Goal: Information Seeking & Learning: Understand process/instructions

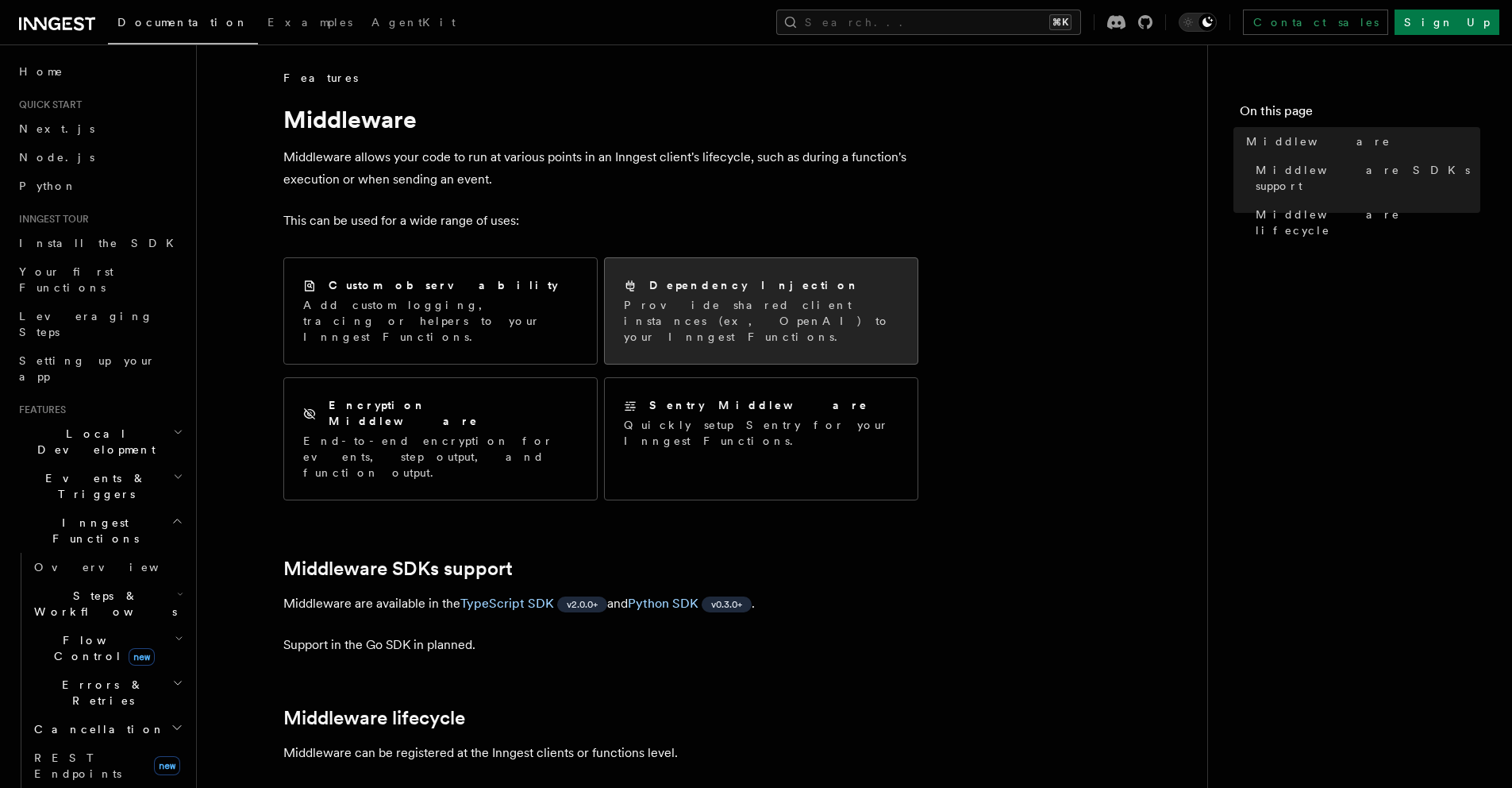
click at [749, 270] on div "Dependency Injection Provide shared client instances (ex, OpenAI) to your Innge…" at bounding box center [762, 311] width 313 height 105
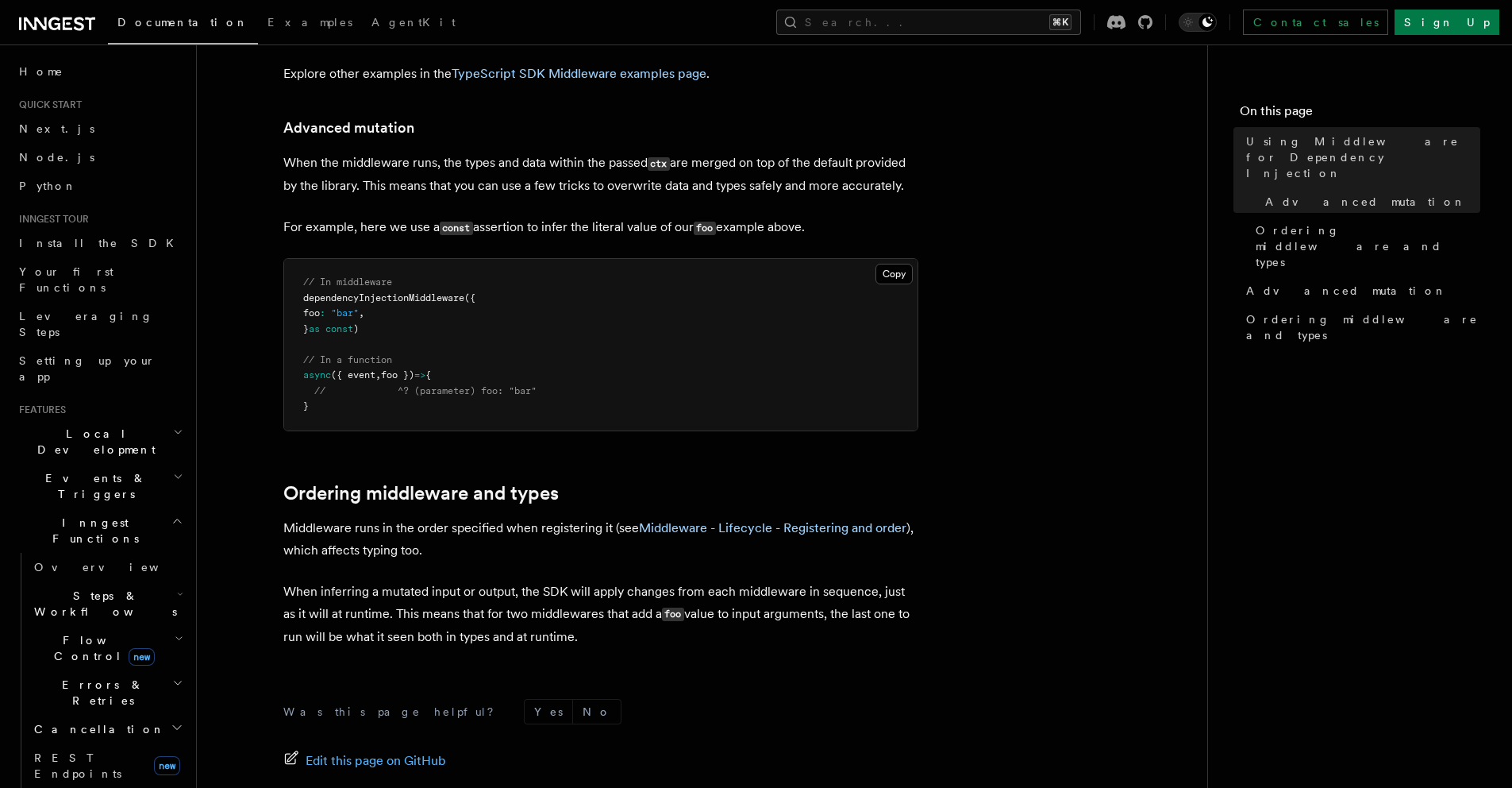
scroll to position [201, 0]
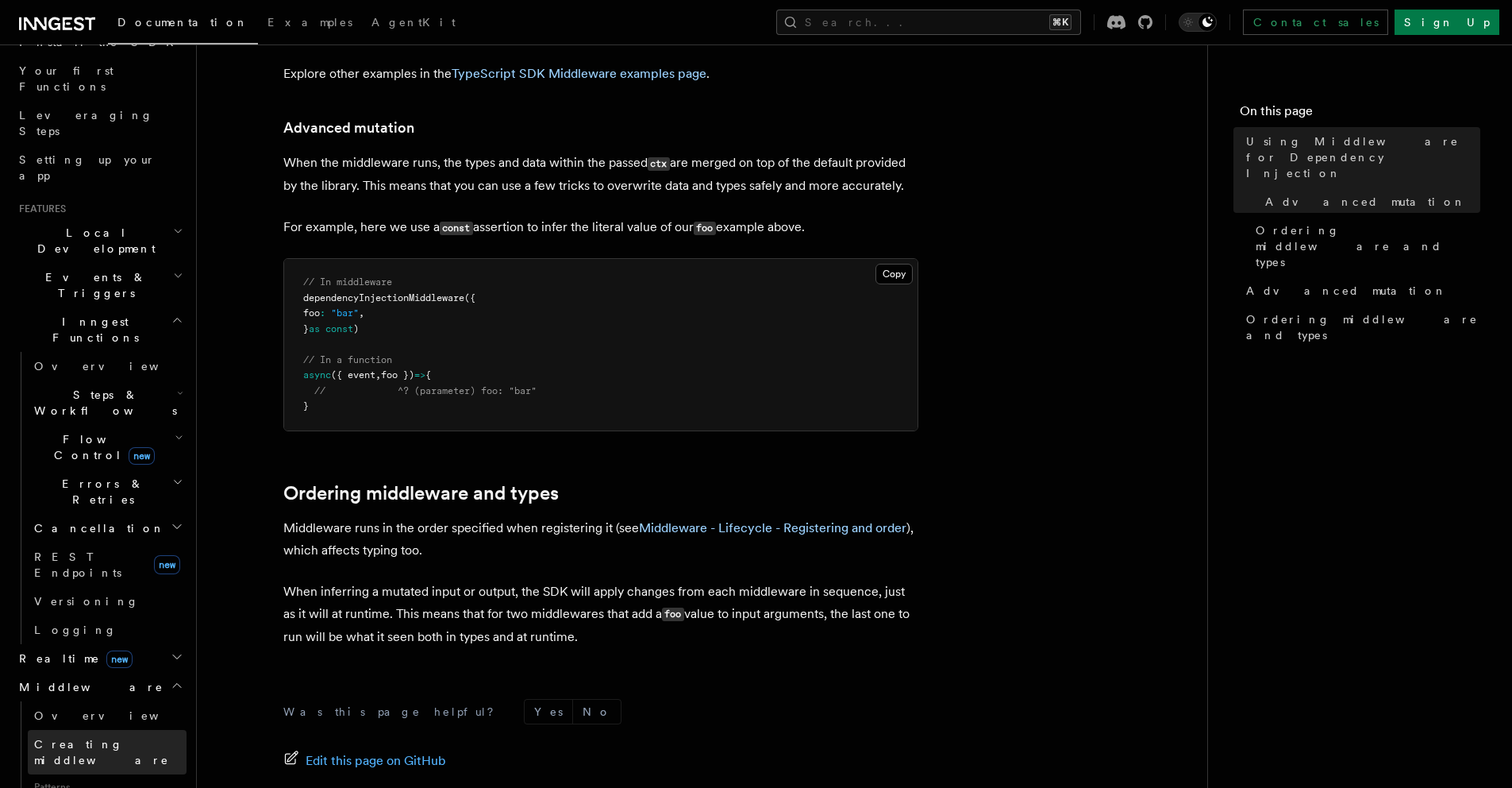
click at [130, 730] on link "Creating middleware" at bounding box center [107, 751] width 159 height 44
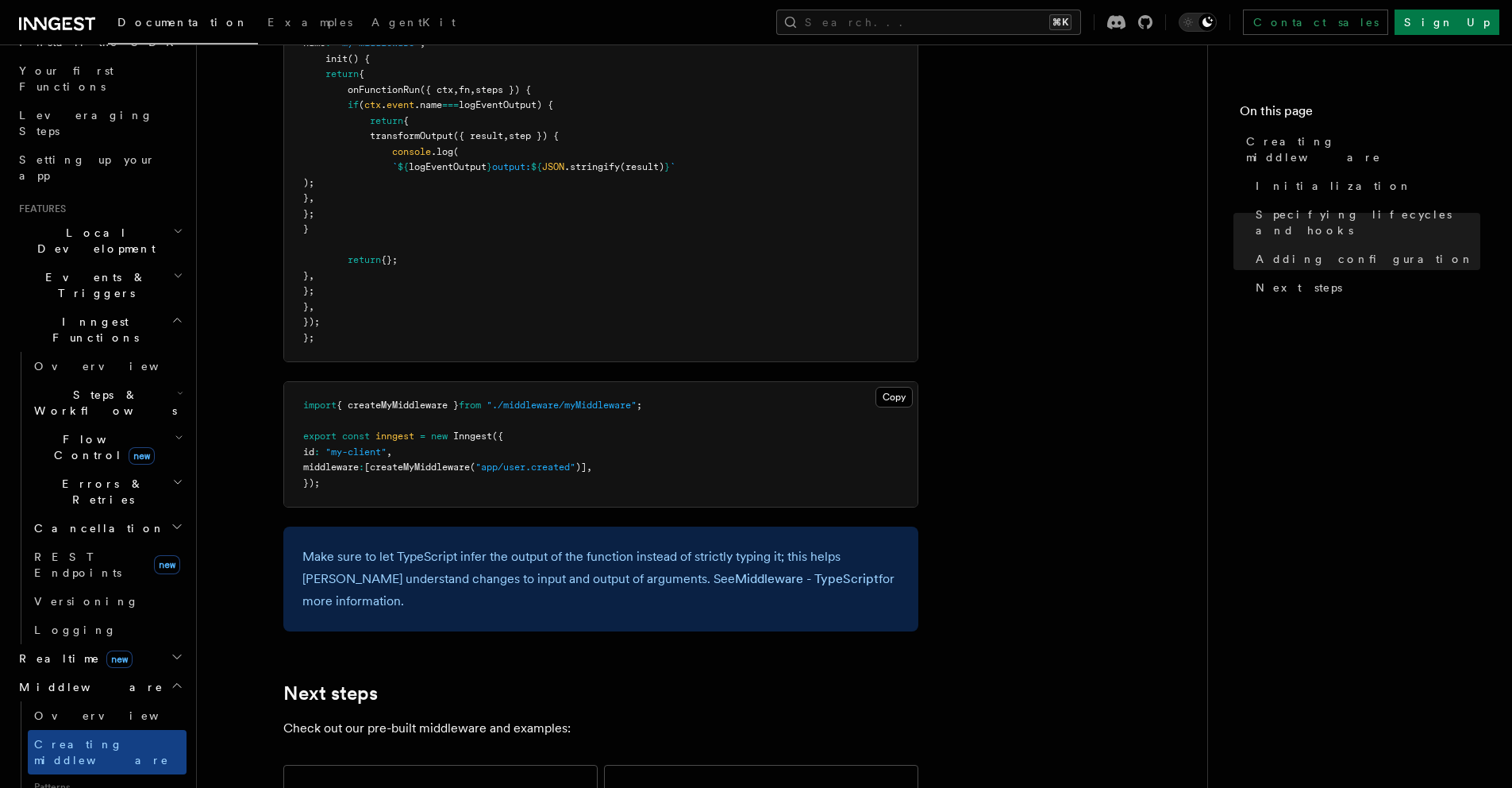
scroll to position [2775, 0]
